Goal: Transaction & Acquisition: Obtain resource

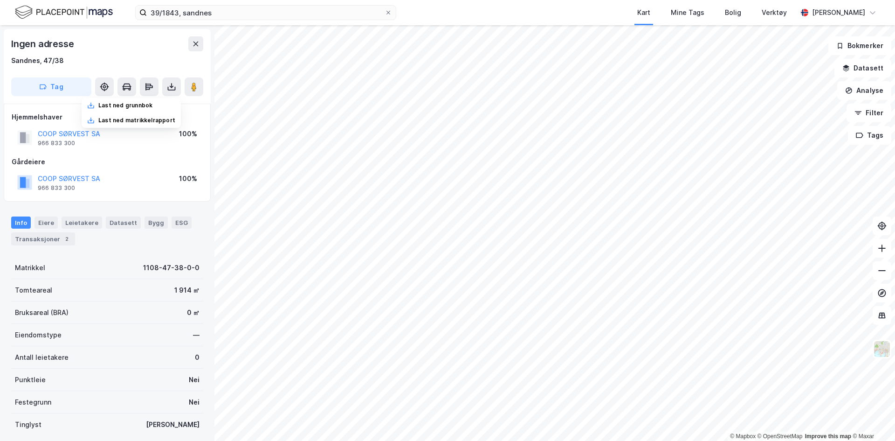
click at [89, 13] on img at bounding box center [64, 12] width 98 height 16
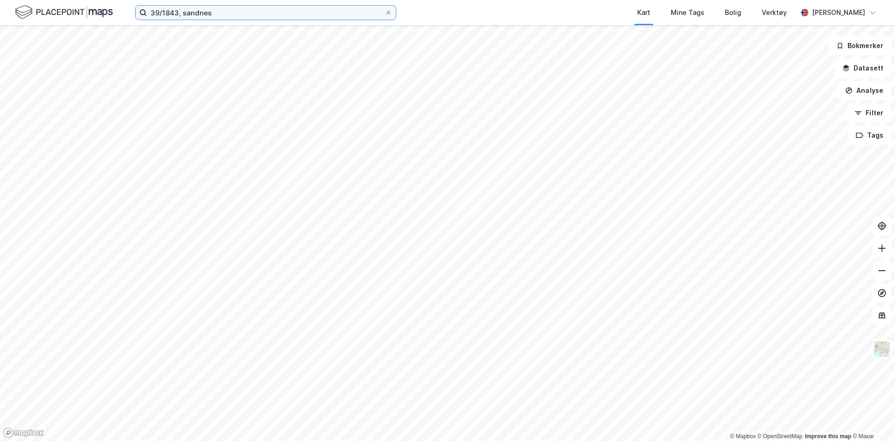
click at [227, 15] on input "39/1843, sandnes" at bounding box center [266, 13] width 238 height 14
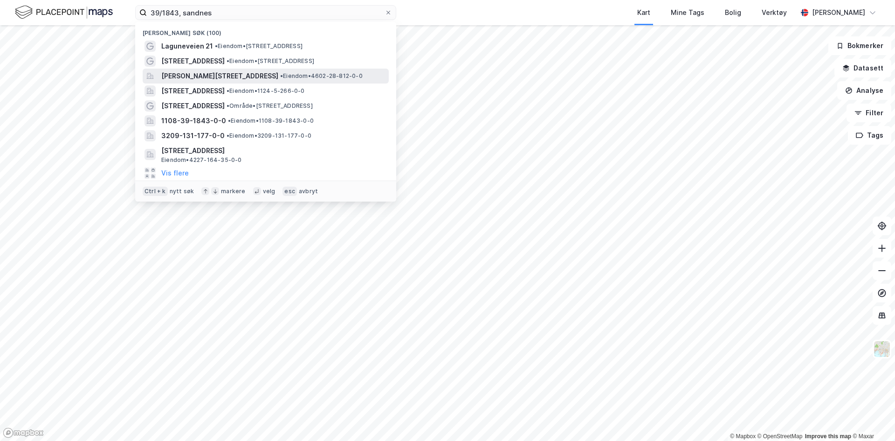
click at [217, 73] on span "[PERSON_NAME][STREET_ADDRESS]" at bounding box center [219, 75] width 117 height 11
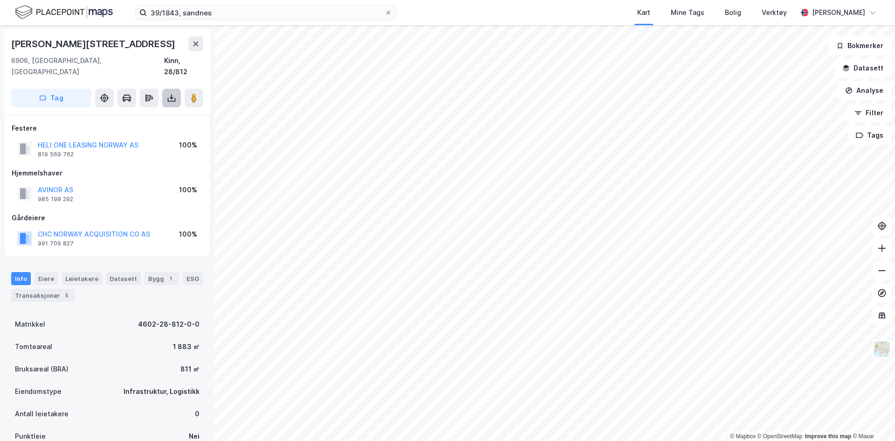
click at [171, 92] on button at bounding box center [171, 98] width 19 height 19
click at [143, 113] on div "Last ned grunnbok" at bounding box center [125, 116] width 54 height 7
click at [121, 113] on div "Last ned grunnbok" at bounding box center [125, 116] width 54 height 7
